Goal: Find specific page/section: Find specific page/section

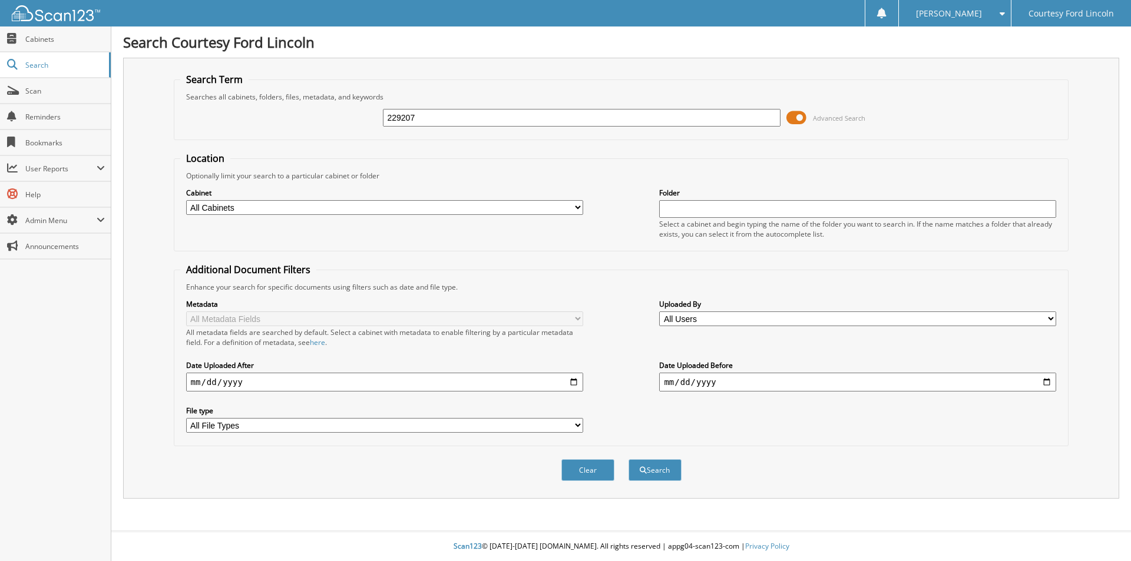
type input "229207"
click at [628, 459] on button "Search" at bounding box center [654, 470] width 53 height 22
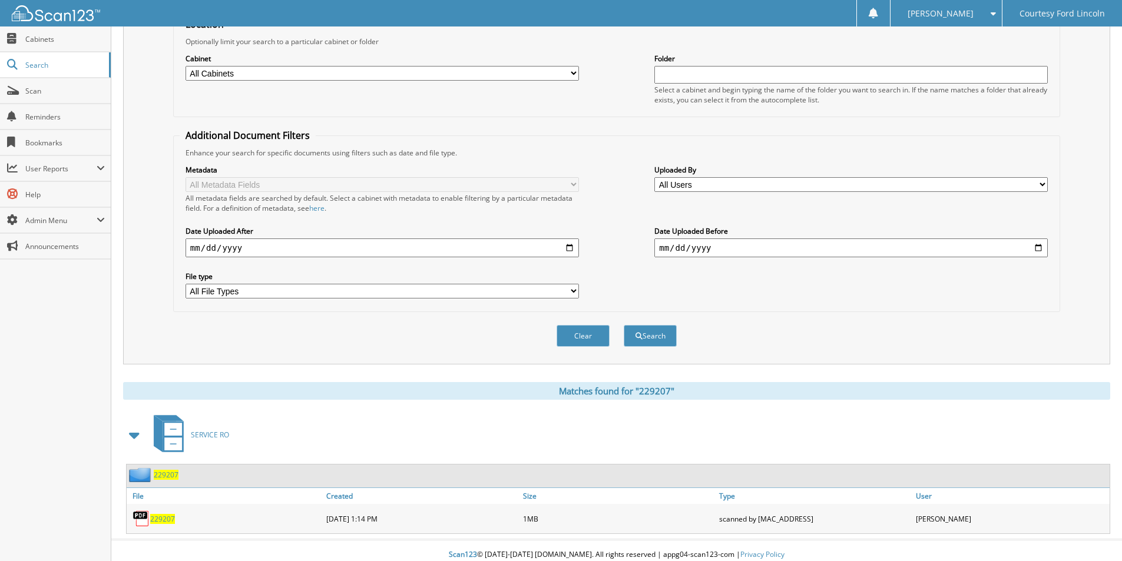
scroll to position [143, 0]
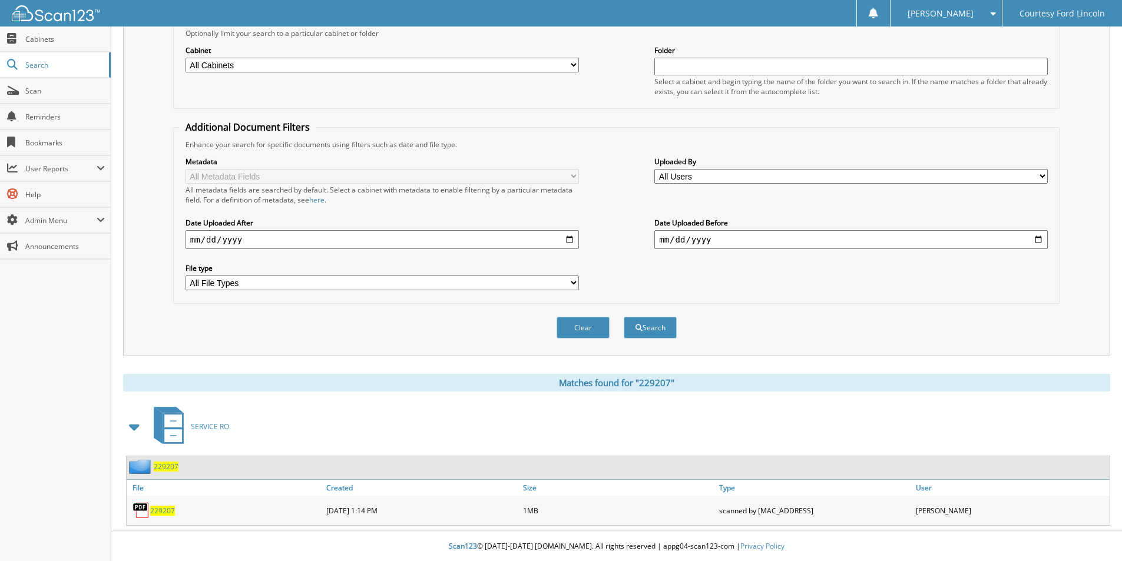
drag, startPoint x: 162, startPoint y: 465, endPoint x: 171, endPoint y: 464, distance: 9.4
click at [164, 465] on span "229207" at bounding box center [166, 467] width 25 height 10
click at [167, 510] on span "229207" at bounding box center [162, 511] width 25 height 10
click at [49, 64] on span "Search" at bounding box center [64, 65] width 78 height 10
